Goal: Register for event/course

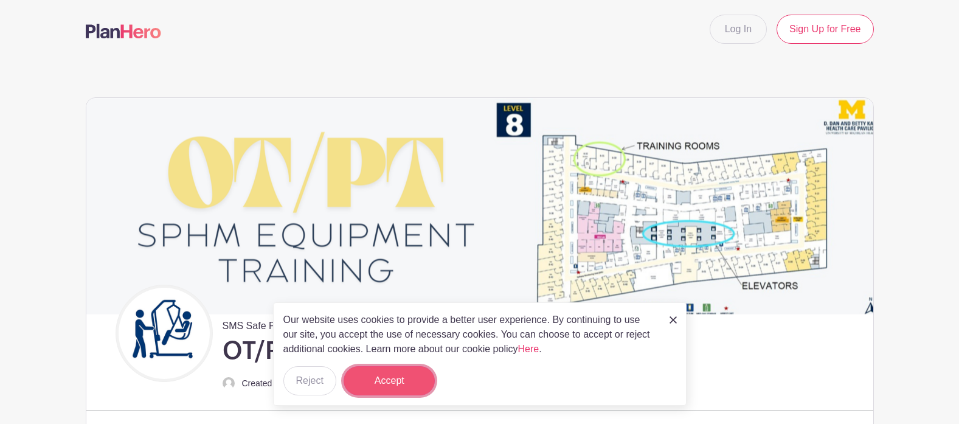
click at [427, 385] on button "Accept" at bounding box center [388, 380] width 91 height 29
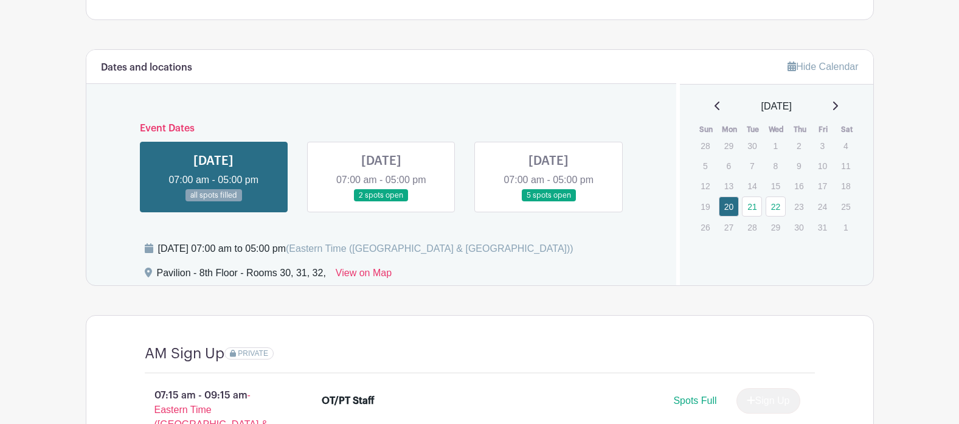
scroll to position [912, 0]
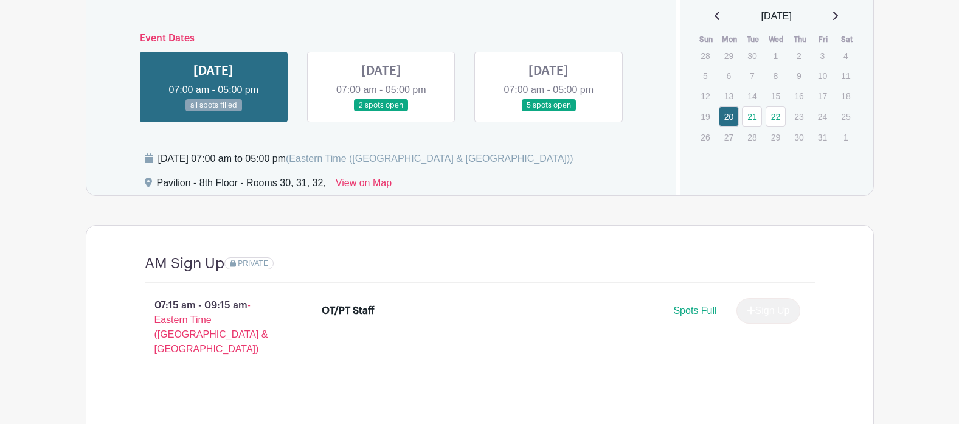
click at [381, 112] on link at bounding box center [381, 112] width 0 height 0
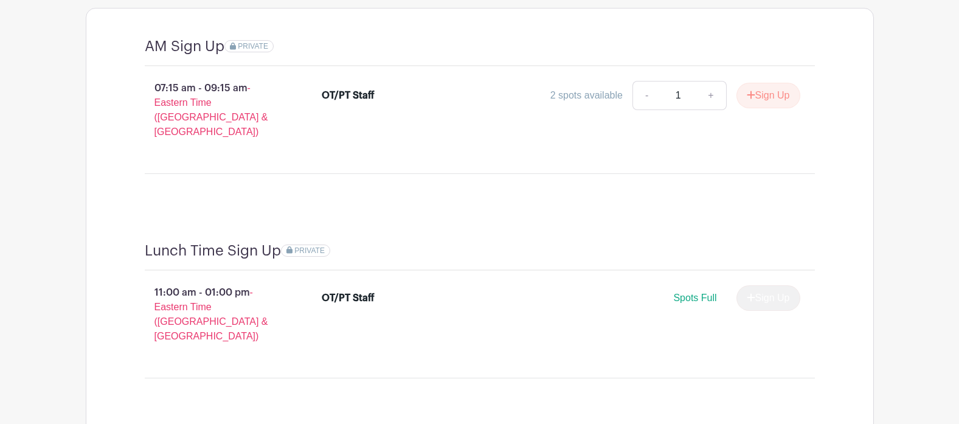
scroll to position [1116, 0]
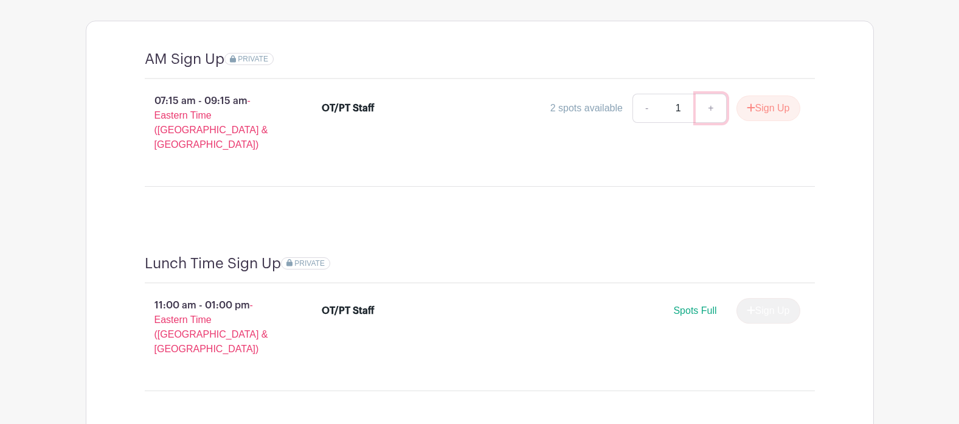
click at [705, 109] on link "+" at bounding box center [710, 108] width 30 height 29
click at [637, 117] on link "-" at bounding box center [646, 108] width 28 height 29
type input "1"
